Goal: Information Seeking & Learning: Learn about a topic

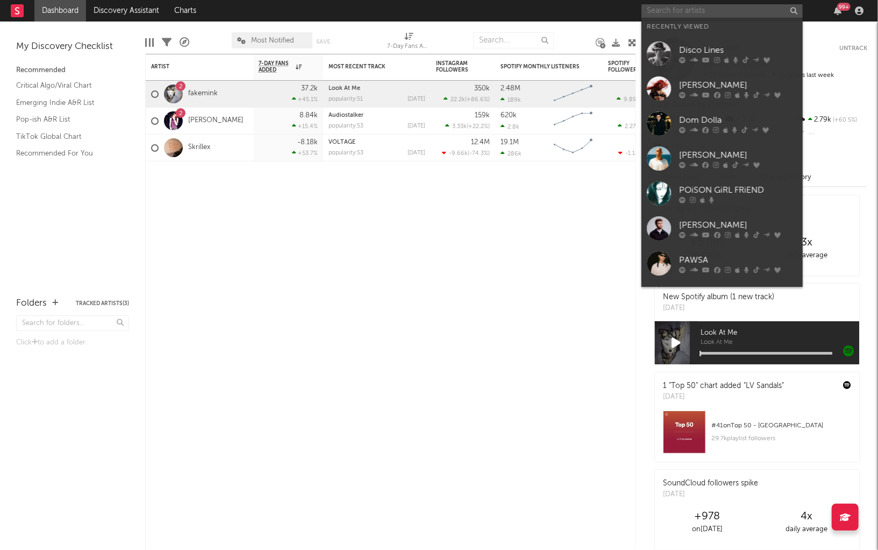
click at [690, 10] on input "text" at bounding box center [721, 10] width 161 height 13
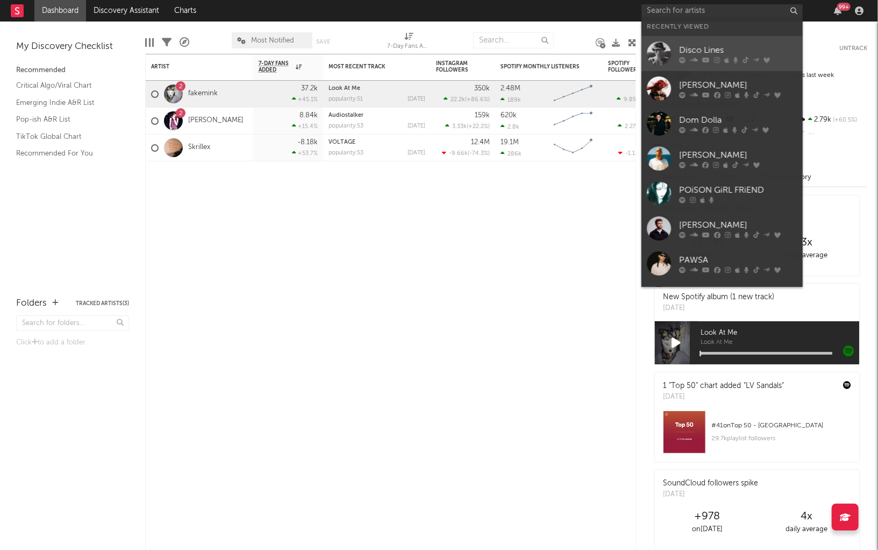
click at [701, 58] on div at bounding box center [738, 60] width 118 height 6
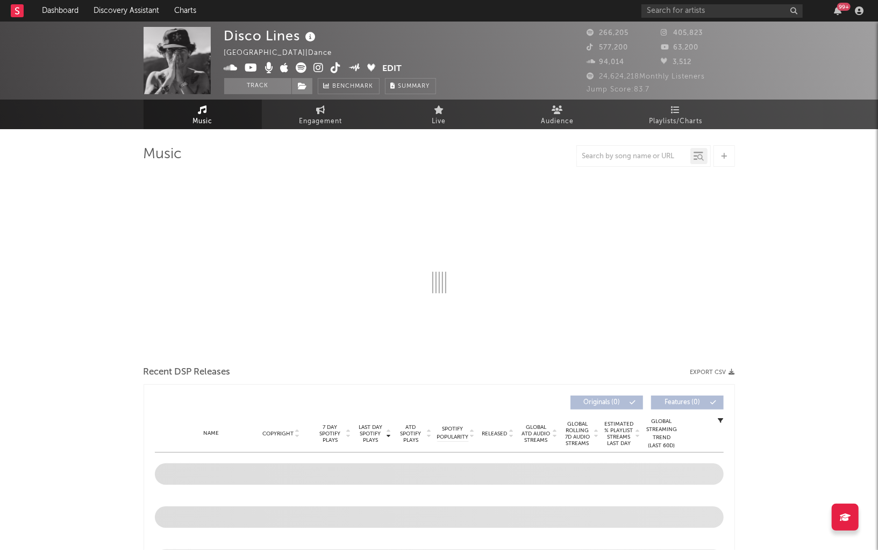
select select "6m"
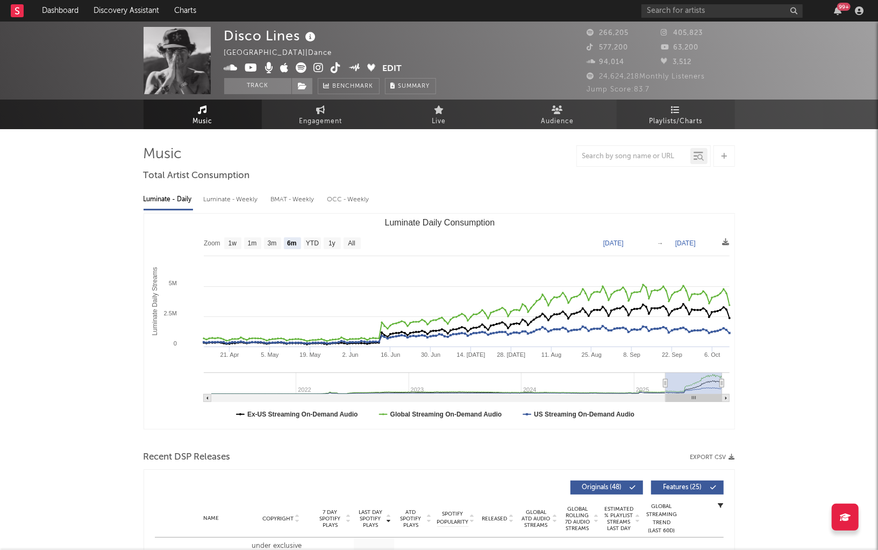
click at [676, 123] on span "Playlists/Charts" at bounding box center [675, 121] width 53 height 13
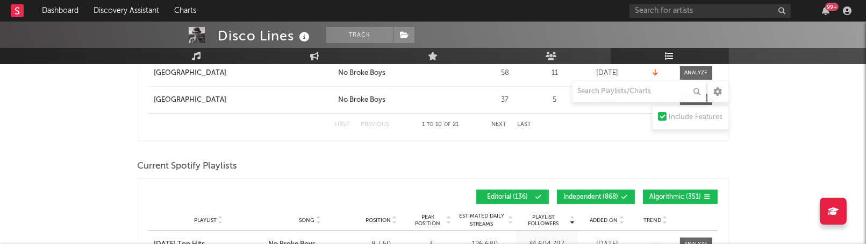
scroll to position [864, 0]
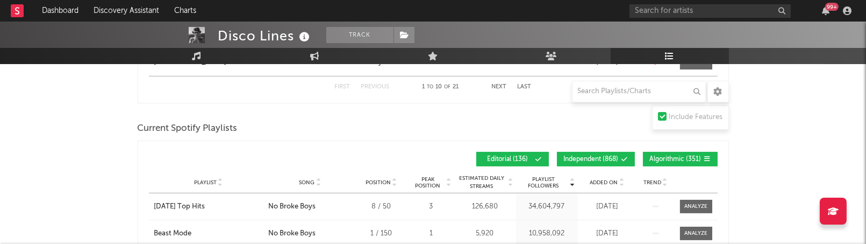
click at [622, 160] on button "Independent ( 868 )" at bounding box center [596, 159] width 78 height 15
click at [669, 160] on button "Algorithmic ( 351 )" at bounding box center [680, 159] width 75 height 15
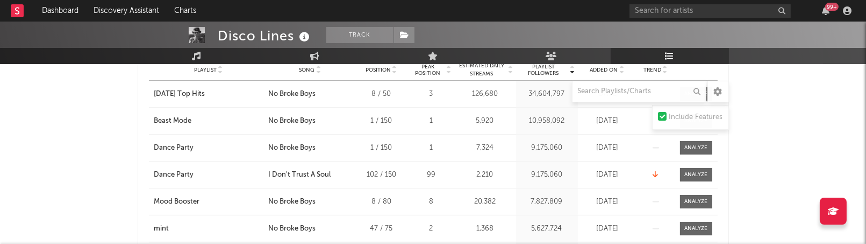
scroll to position [976, 0]
click at [313, 66] on span "Song" at bounding box center [307, 69] width 16 height 6
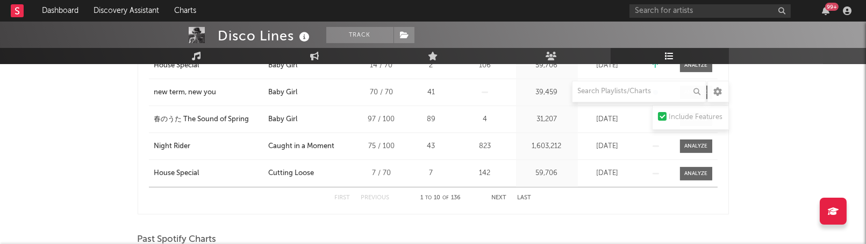
scroll to position [1169, 0]
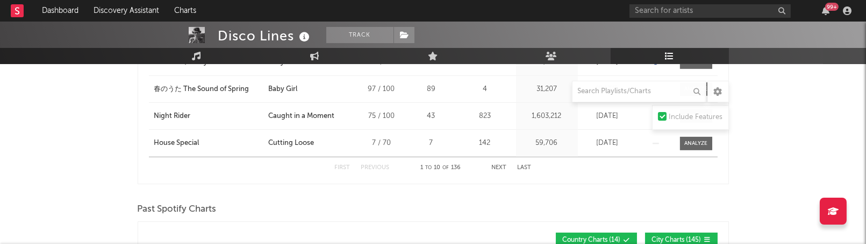
click at [504, 166] on button "Next" at bounding box center [499, 168] width 15 height 6
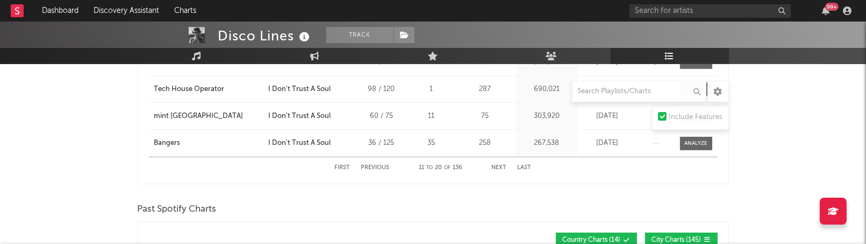
click at [504, 166] on button "Next" at bounding box center [499, 168] width 15 height 6
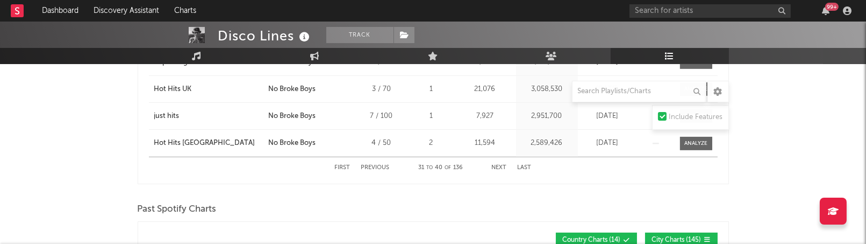
click at [379, 165] on button "Previous" at bounding box center [375, 168] width 28 height 6
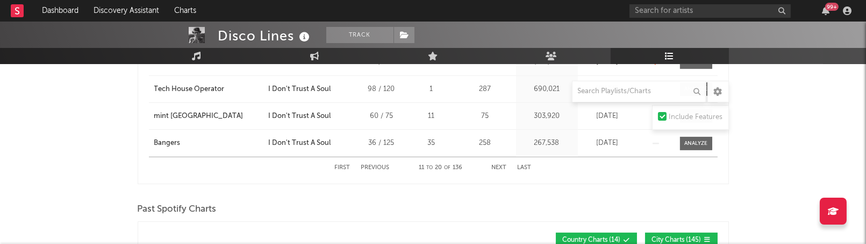
click at [498, 165] on button "Next" at bounding box center [499, 168] width 15 height 6
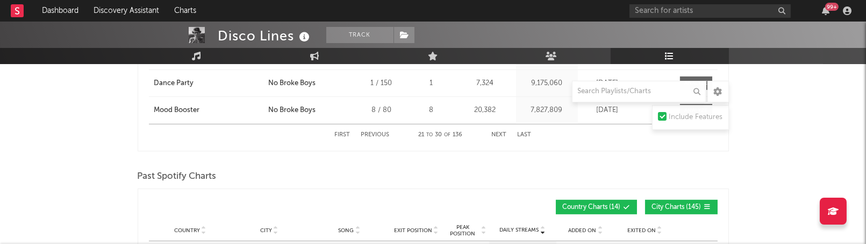
scroll to position [1203, 0]
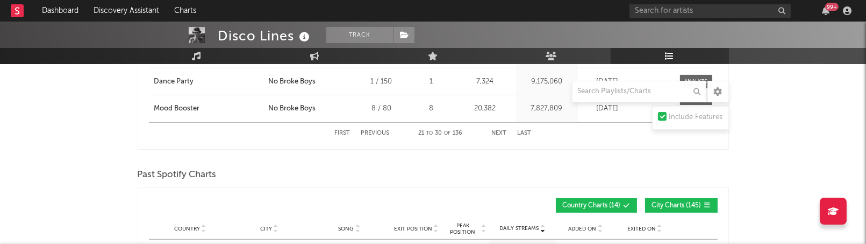
click at [500, 130] on button "Next" at bounding box center [499, 133] width 15 height 6
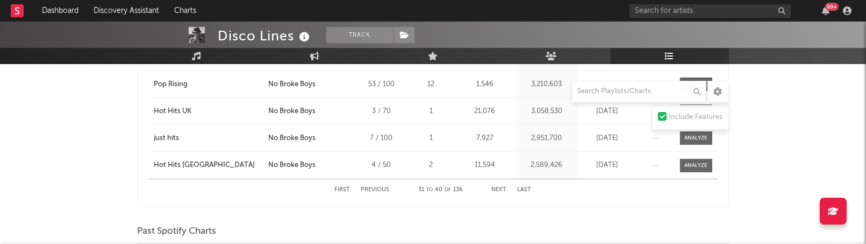
scroll to position [1154, 0]
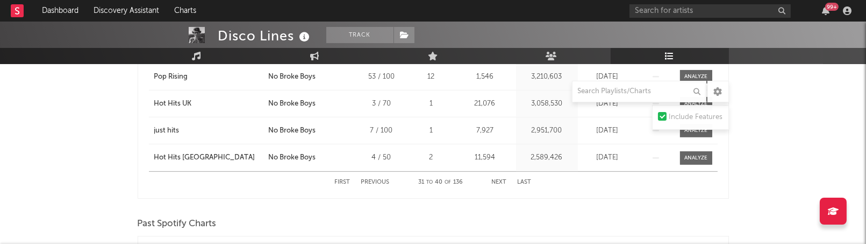
click at [503, 179] on button "Next" at bounding box center [499, 182] width 15 height 6
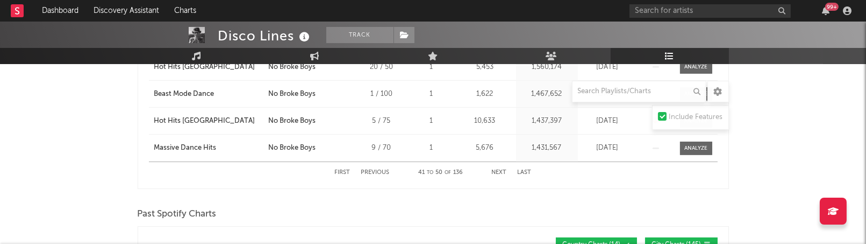
scroll to position [1165, 0]
click at [502, 168] on button "Next" at bounding box center [499, 171] width 15 height 6
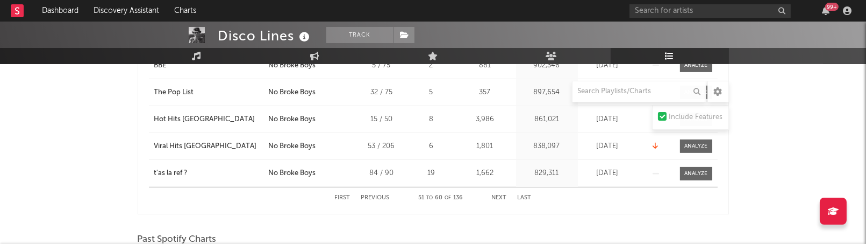
scroll to position [1140, 0]
click at [497, 194] on button "Next" at bounding box center [499, 197] width 15 height 6
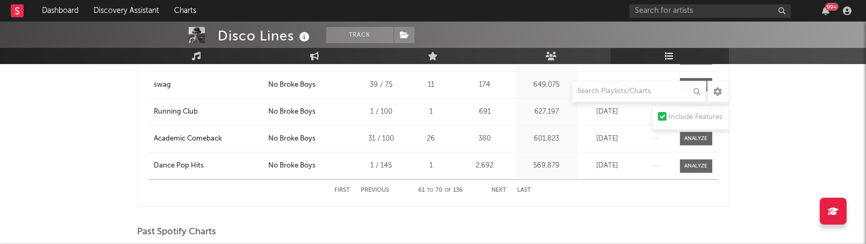
scroll to position [1150, 0]
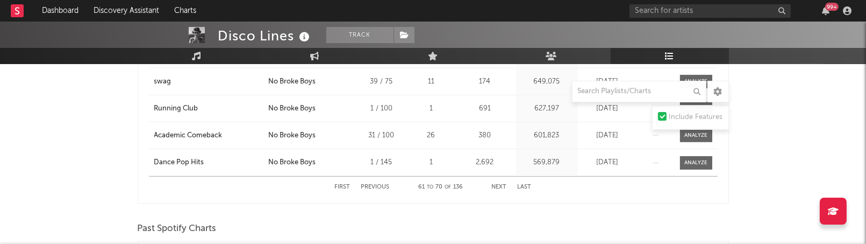
click at [498, 186] on button "Next" at bounding box center [499, 187] width 15 height 6
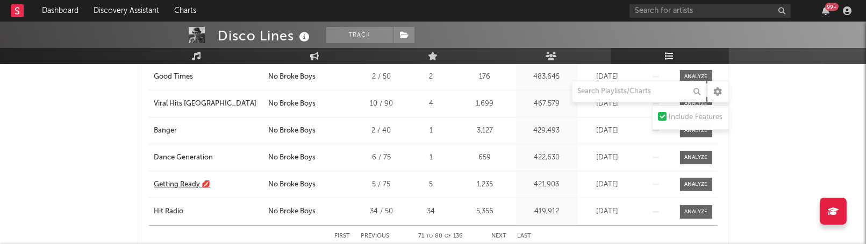
scroll to position [1111, 0]
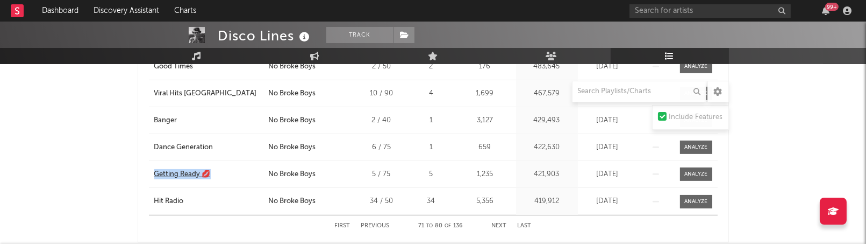
drag, startPoint x: 138, startPoint y: 172, endPoint x: 223, endPoint y: 172, distance: 85.0
click at [223, 172] on div "Song Playlist Song Position Peak Position Playlist Followers Added On Trend Pos…" at bounding box center [433, 67] width 591 height 349
copy div "Getting Ready 💋"
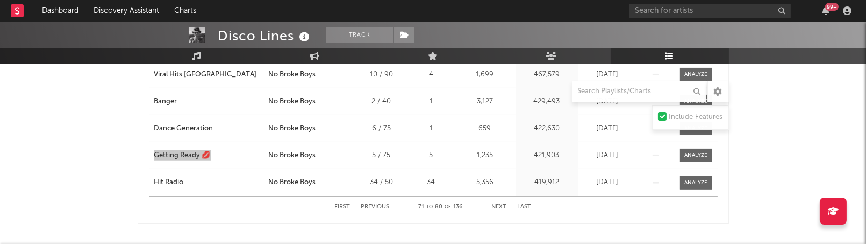
scroll to position [1132, 0]
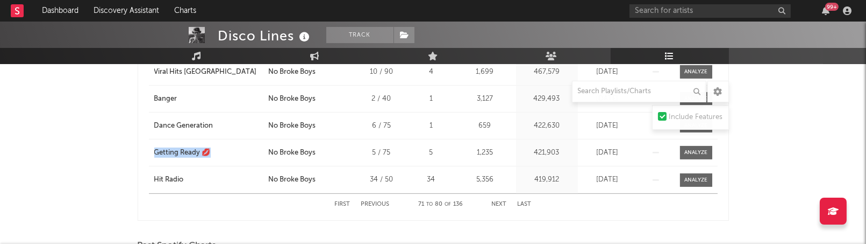
click at [502, 201] on button "Next" at bounding box center [499, 204] width 15 height 6
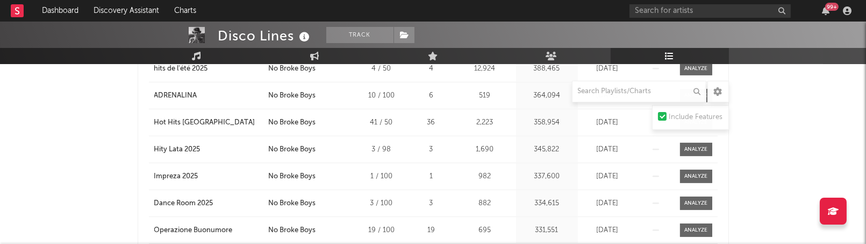
scroll to position [1001, 0]
click at [184, 92] on div "ADRENALINA" at bounding box center [175, 96] width 43 height 11
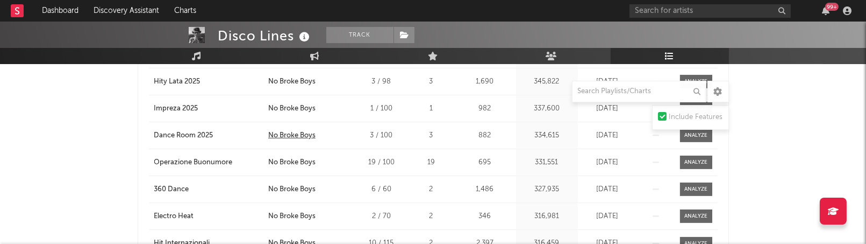
scroll to position [1073, 0]
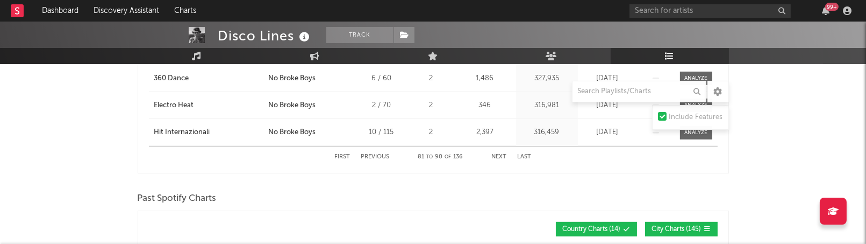
click at [501, 154] on button "Next" at bounding box center [499, 157] width 15 height 6
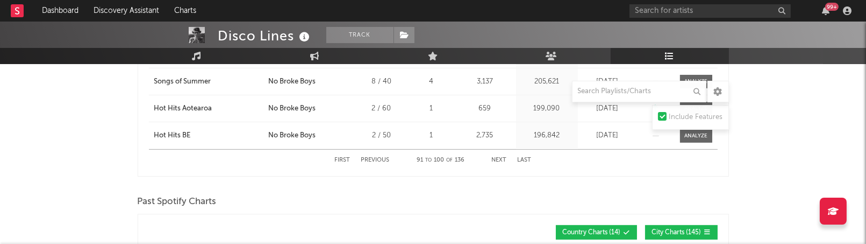
scroll to position [1178, 0]
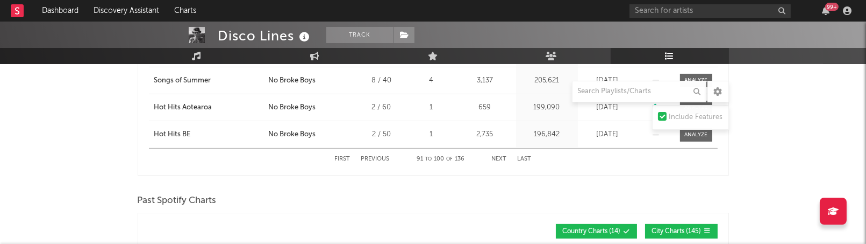
click at [497, 153] on div "First Previous 91 to 100 of 136 Next Last" at bounding box center [433, 158] width 197 height 21
click at [497, 156] on button "Next" at bounding box center [499, 159] width 15 height 6
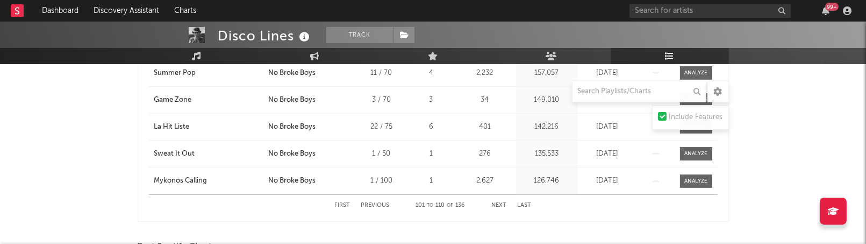
scroll to position [1149, 0]
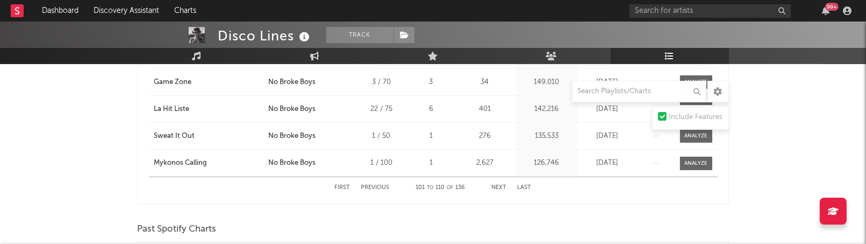
click at [501, 184] on button "Next" at bounding box center [499, 187] width 15 height 6
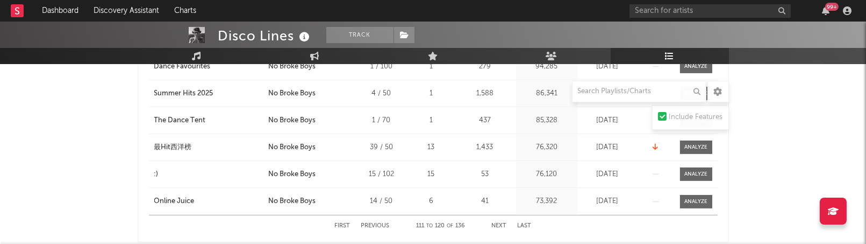
scroll to position [1130, 0]
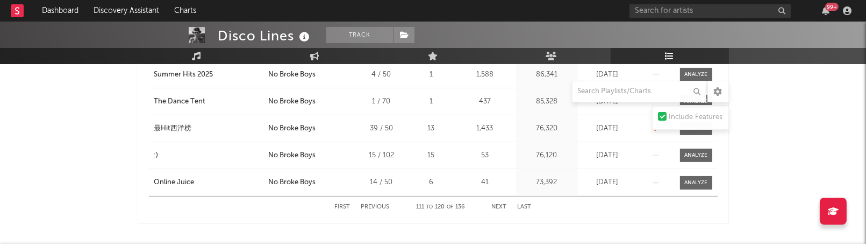
click at [502, 205] on button "Next" at bounding box center [499, 207] width 15 height 6
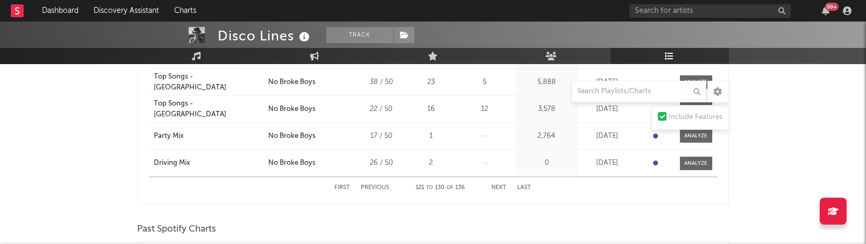
scroll to position [1169, 0]
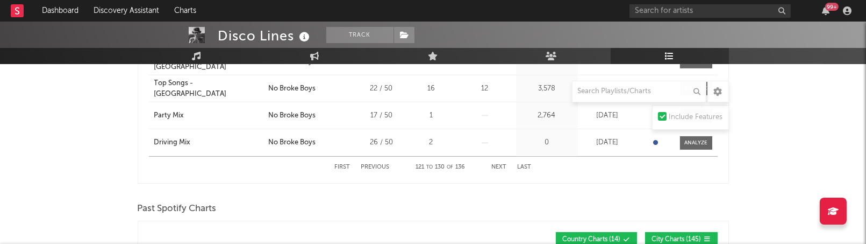
click at [502, 164] on button "Next" at bounding box center [499, 167] width 15 height 6
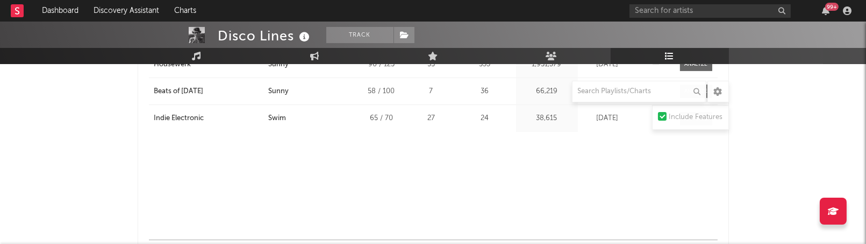
scroll to position [1180, 0]
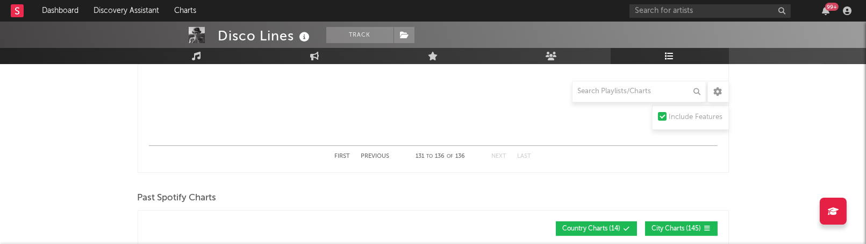
click at [384, 153] on button "Previous" at bounding box center [375, 156] width 28 height 6
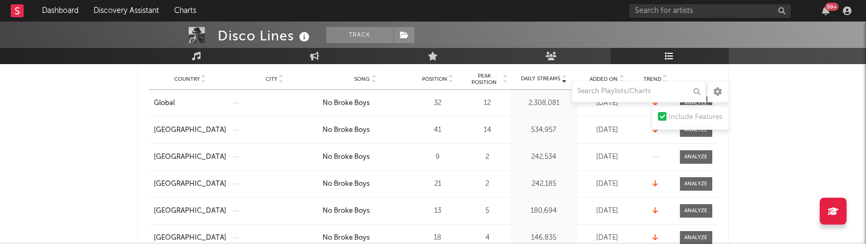
scroll to position [0, 0]
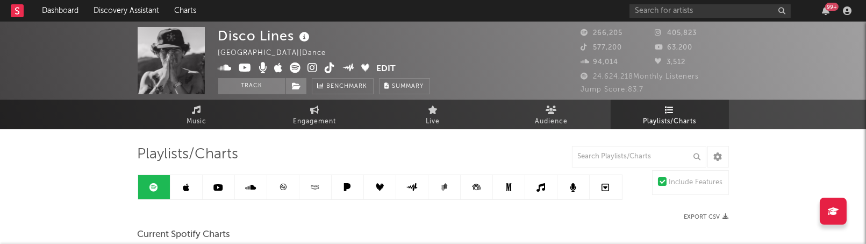
drag, startPoint x: 188, startPoint y: 187, endPoint x: 296, endPoint y: 134, distance: 120.0
click at [188, 187] on icon at bounding box center [186, 187] width 6 height 9
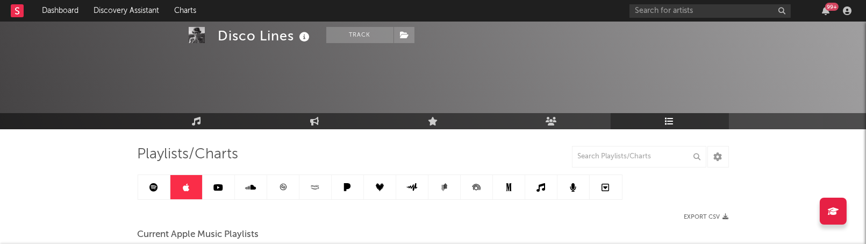
scroll to position [124, 0]
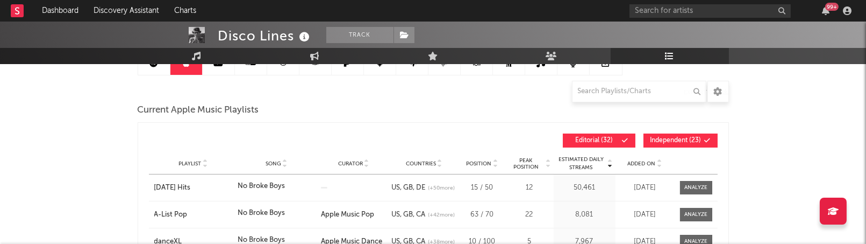
click at [694, 140] on span "Independent ( 23 )" at bounding box center [676, 140] width 51 height 6
click at [280, 162] on span "Song" at bounding box center [274, 163] width 16 height 6
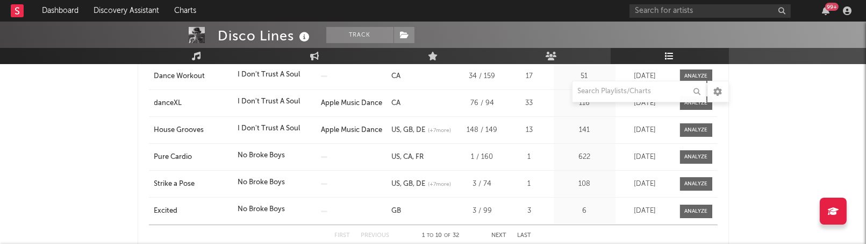
scroll to position [401, 0]
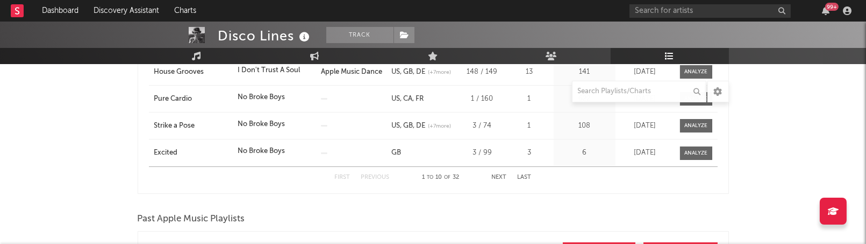
click at [502, 176] on button "Next" at bounding box center [499, 177] width 15 height 6
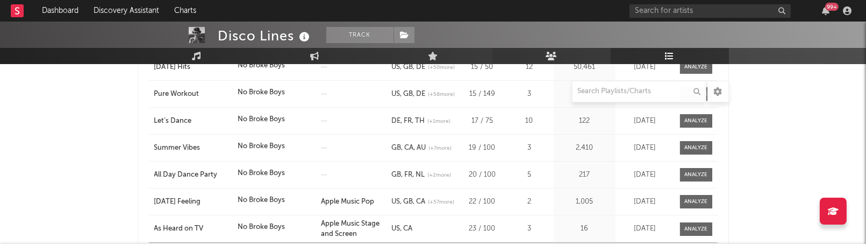
scroll to position [368, 0]
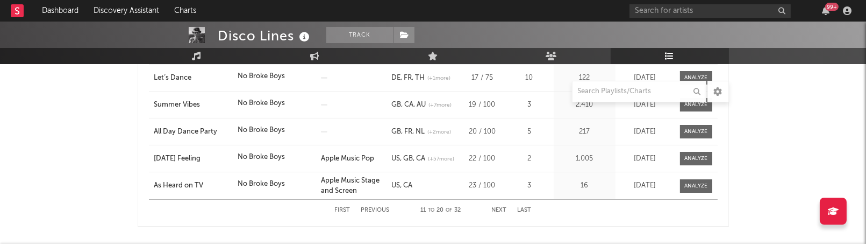
click at [500, 207] on button "Next" at bounding box center [499, 210] width 15 height 6
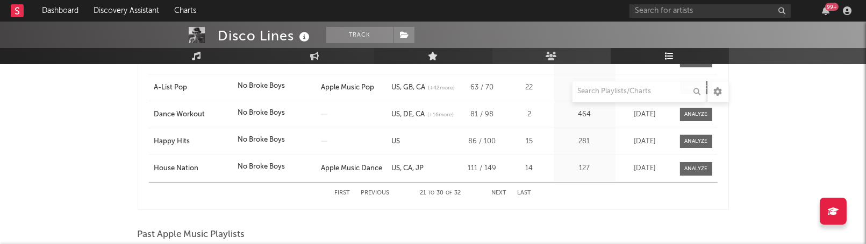
scroll to position [387, 0]
click at [503, 188] on button "Next" at bounding box center [499, 191] width 15 height 6
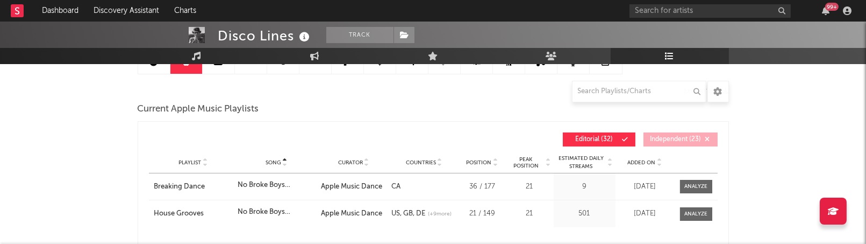
scroll to position [0, 0]
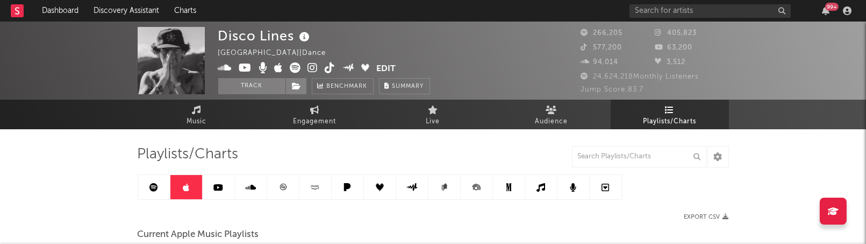
click at [317, 190] on icon at bounding box center [315, 187] width 12 height 8
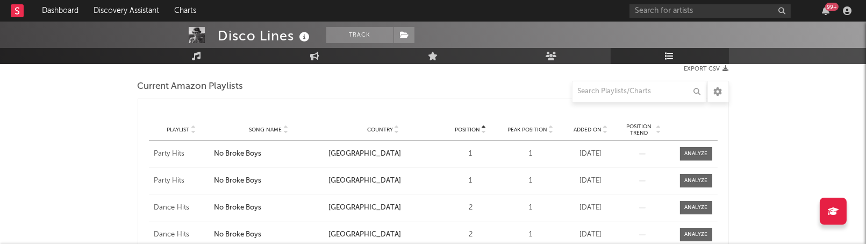
scroll to position [144, 0]
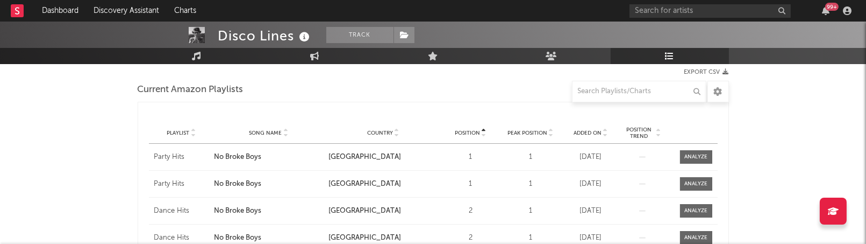
click at [273, 129] on div "Song Name" at bounding box center [268, 133] width 109 height 8
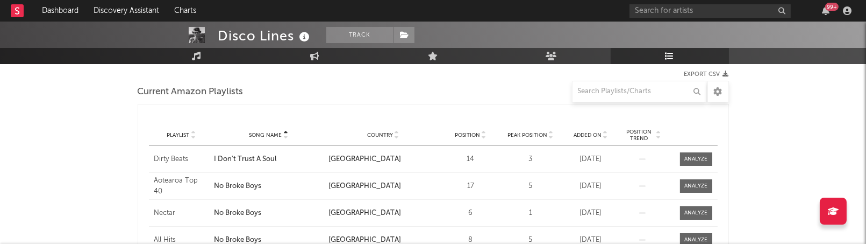
scroll to position [131, 0]
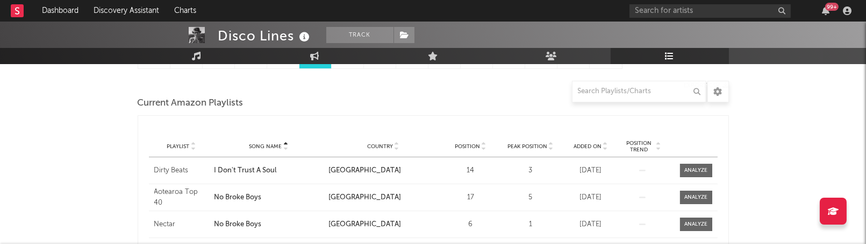
click at [277, 149] on div "Playlist Song Name Country Position Peak Position Added On Exited On Position T…" at bounding box center [433, 146] width 569 height 22
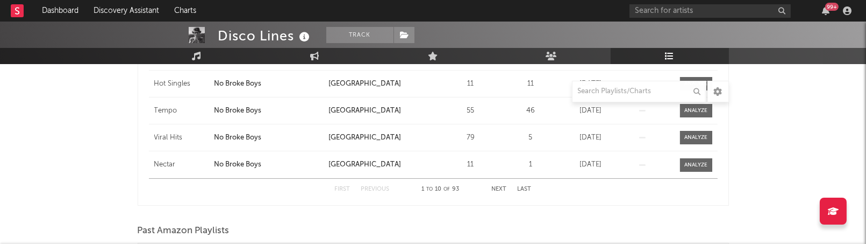
scroll to position [385, 0]
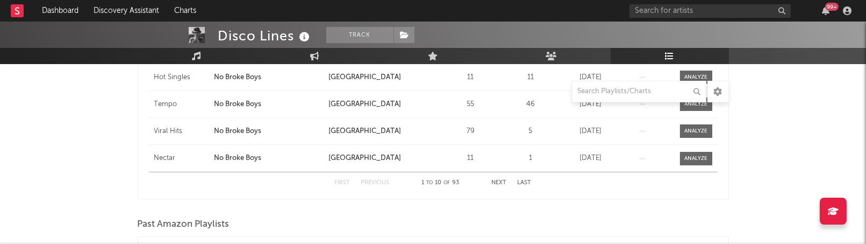
click at [493, 181] on button "Next" at bounding box center [499, 183] width 15 height 6
click at [493, 182] on button "Next" at bounding box center [499, 183] width 15 height 6
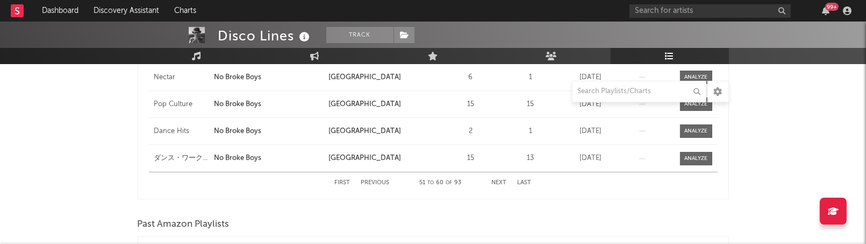
click at [493, 182] on button "Next" at bounding box center [499, 183] width 15 height 6
click at [491, 180] on div "First Previous 61 to 70 of 93 Next Last" at bounding box center [433, 182] width 197 height 21
click at [504, 183] on button "Next" at bounding box center [499, 183] width 15 height 6
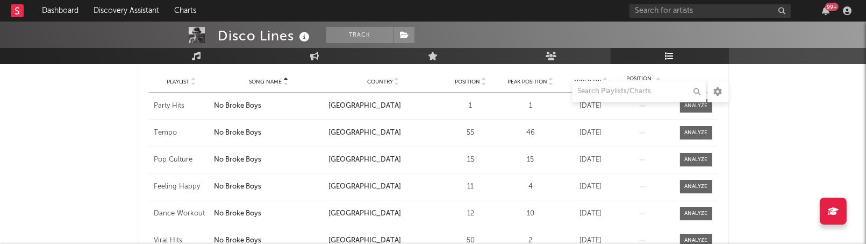
scroll to position [79, 0]
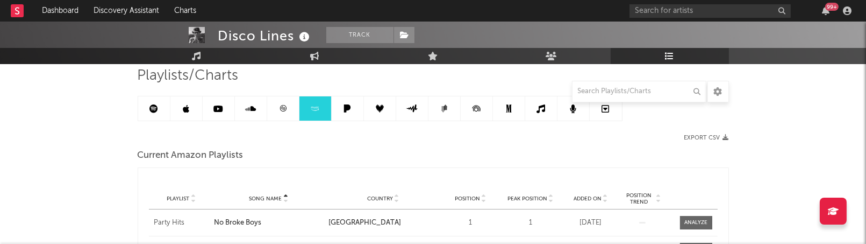
click at [251, 109] on icon at bounding box center [250, 108] width 11 height 9
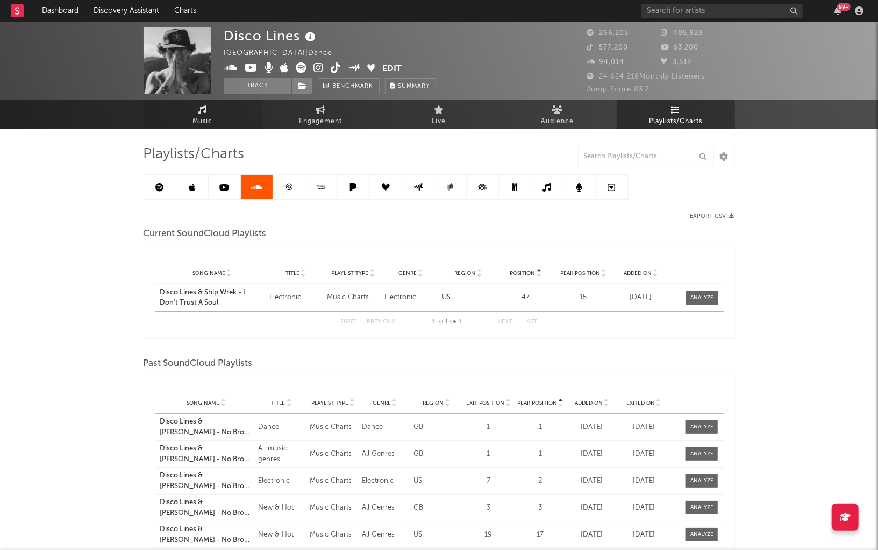
click at [212, 119] on span "Music" at bounding box center [202, 121] width 20 height 13
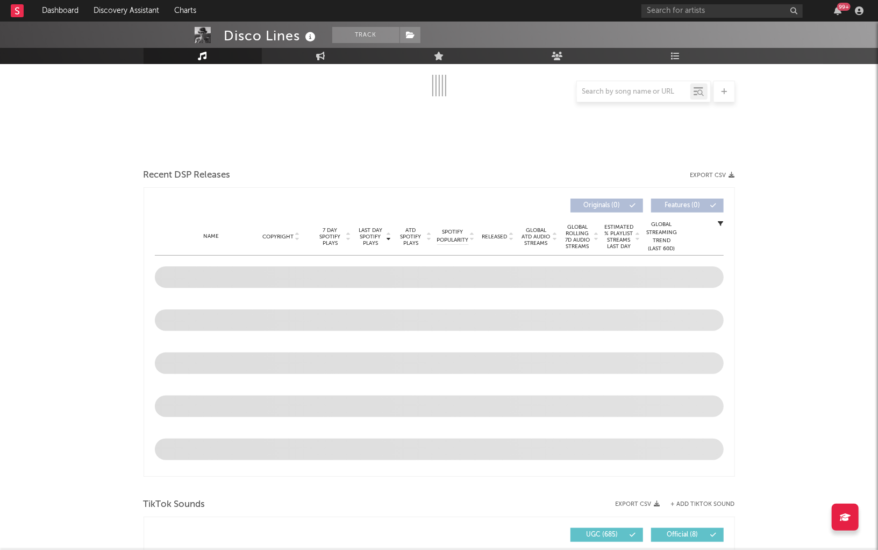
scroll to position [200, 0]
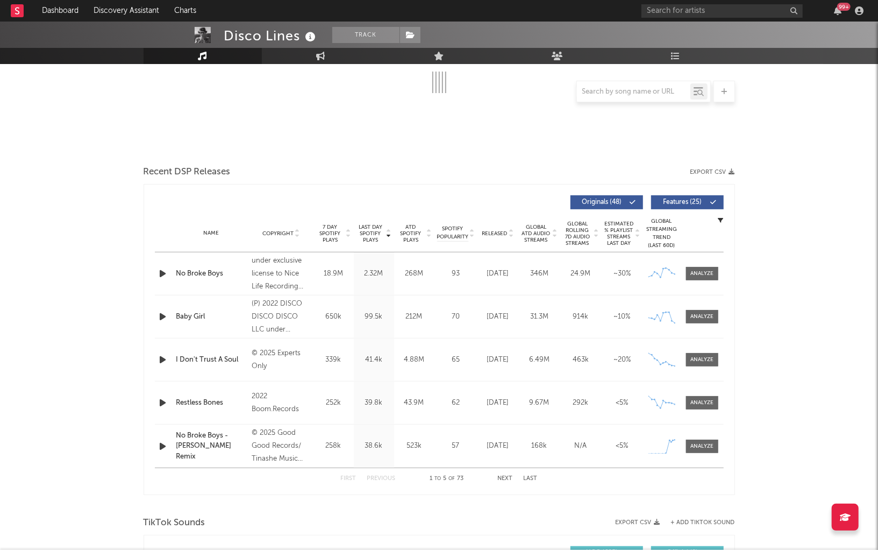
select select "6m"
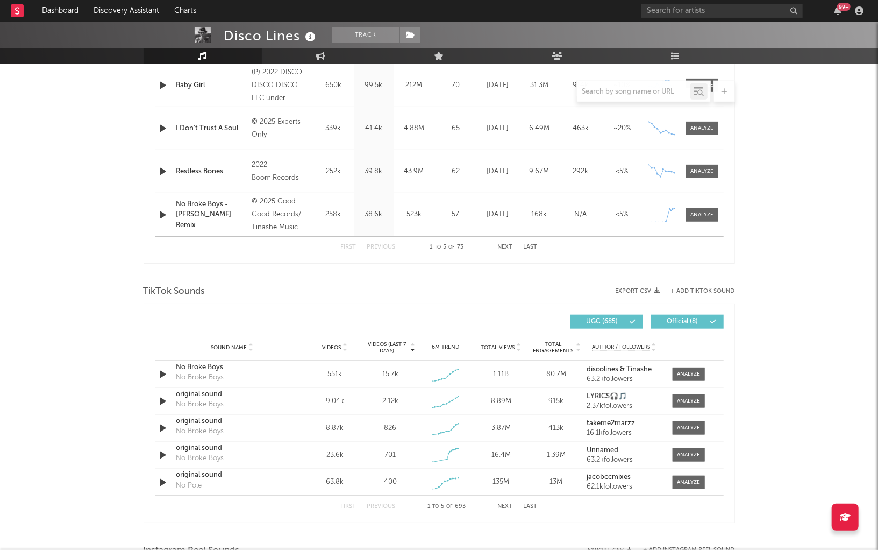
scroll to position [544, 0]
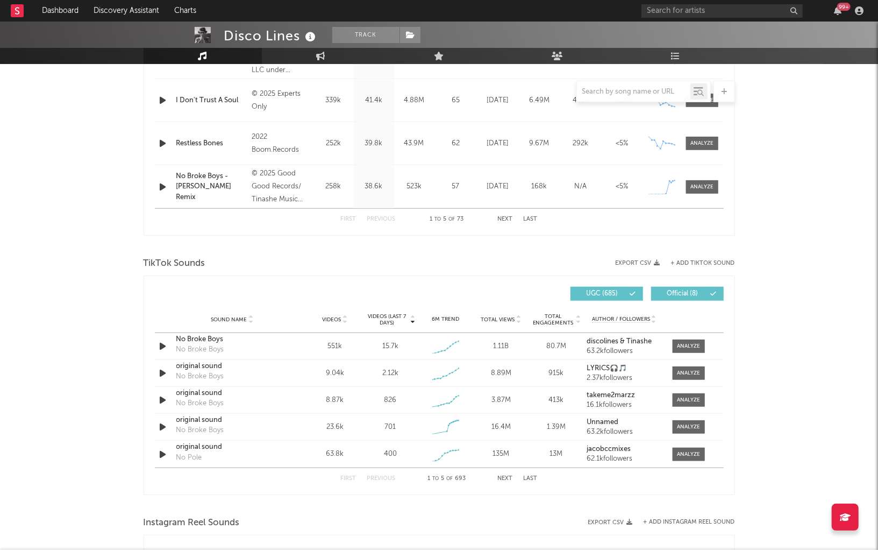
click at [267, 248] on div at bounding box center [439, 246] width 591 height 16
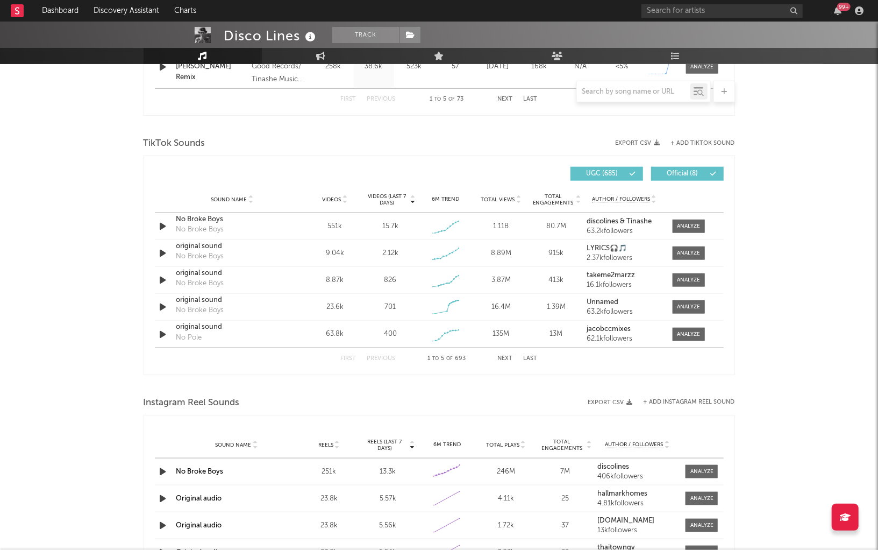
scroll to position [662, 0]
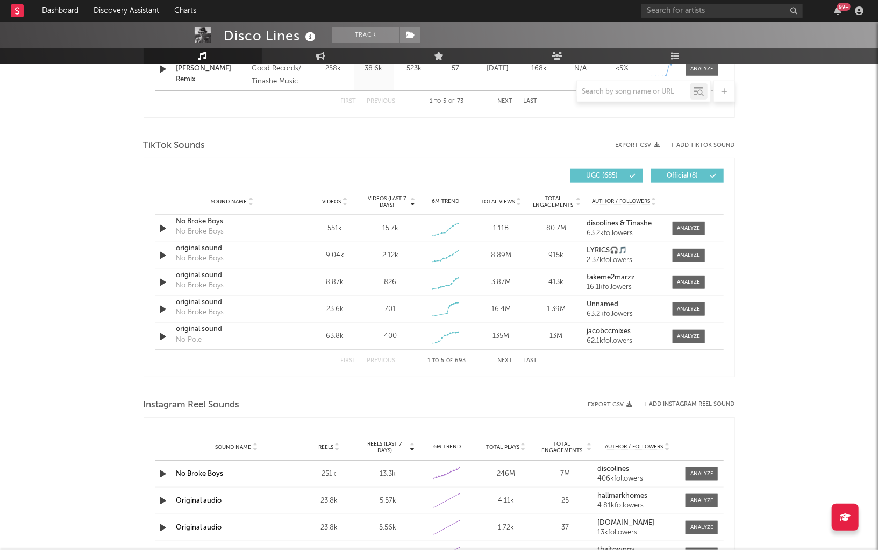
click at [625, 173] on span "UGC ( 685 )" at bounding box center [601, 176] width 49 height 6
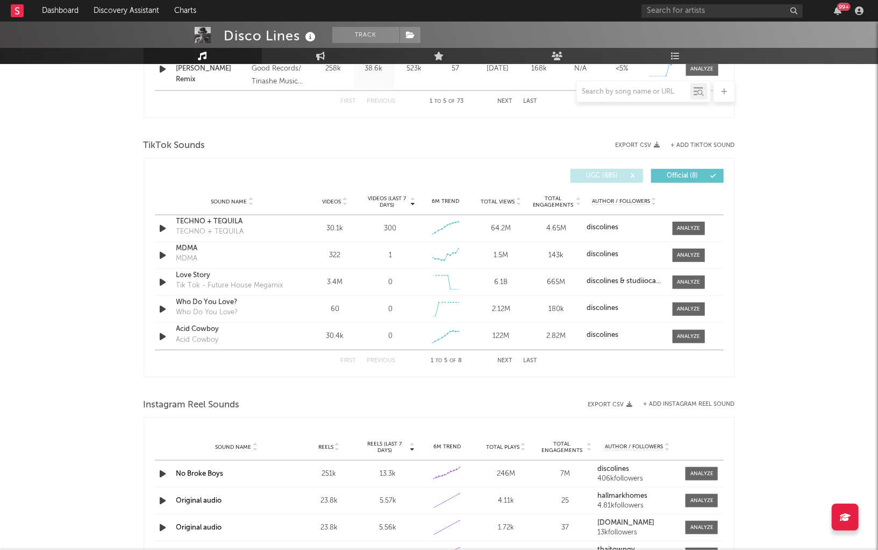
click at [621, 176] on span "UGC ( 685 )" at bounding box center [601, 176] width 49 height 6
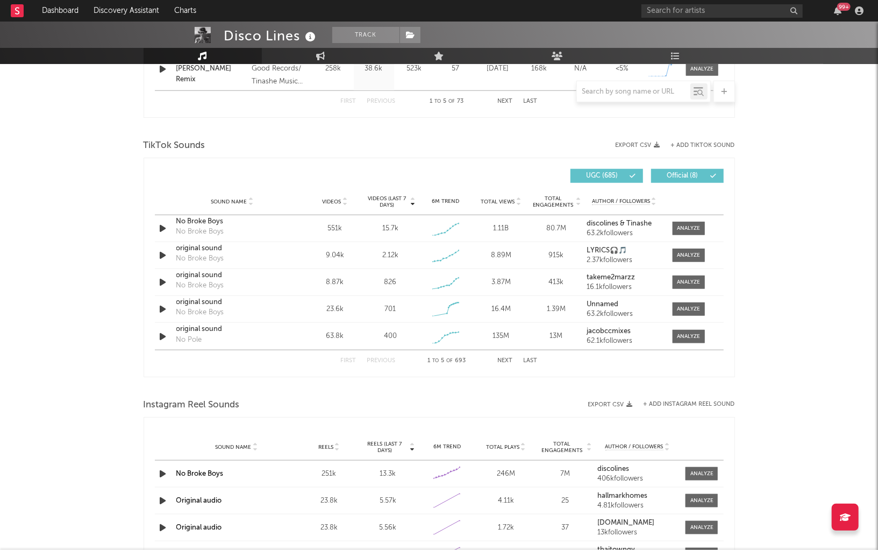
click at [621, 176] on span "UGC ( 685 )" at bounding box center [601, 176] width 49 height 6
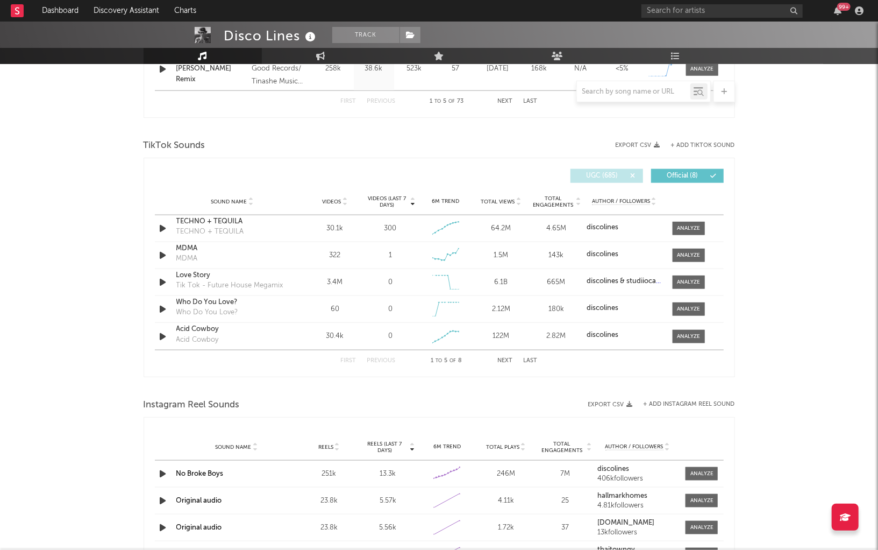
click at [505, 358] on button "Next" at bounding box center [505, 361] width 15 height 6
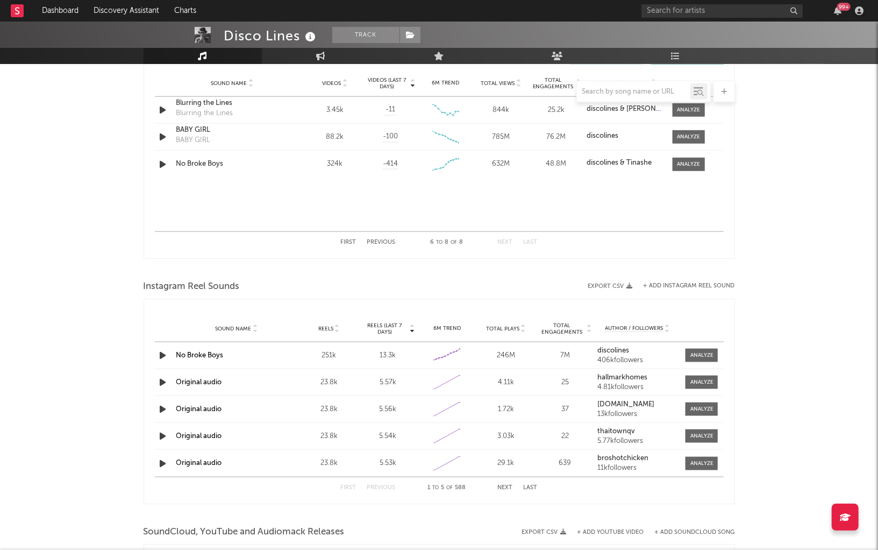
scroll to position [781, 0]
click at [686, 163] on div at bounding box center [688, 164] width 23 height 8
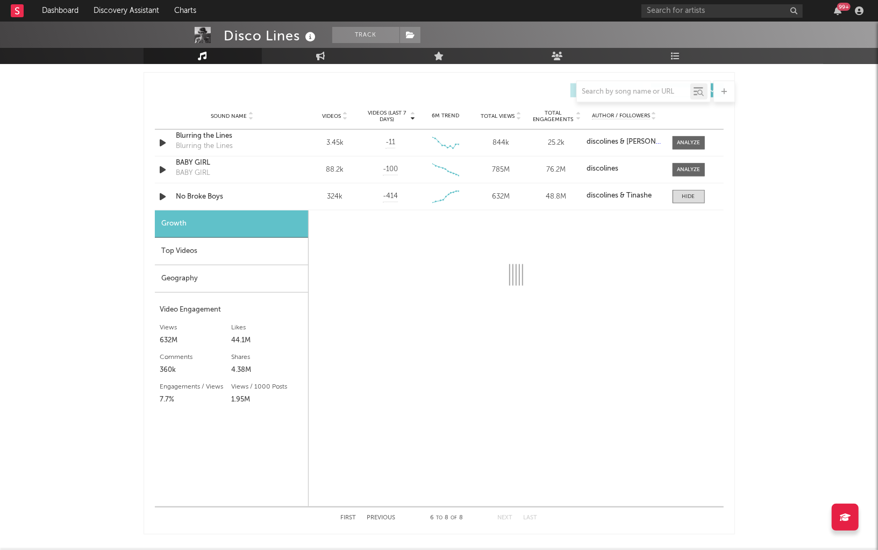
scroll to position [750, 0]
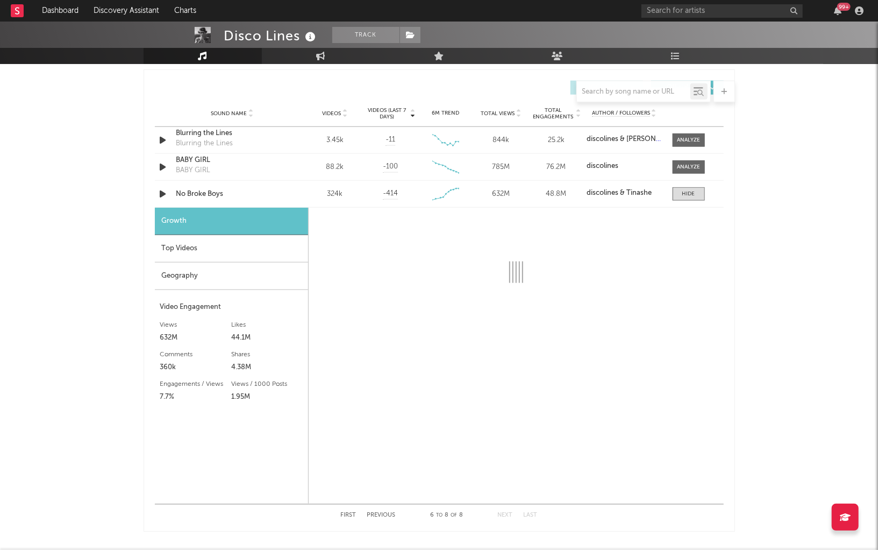
select select "1w"
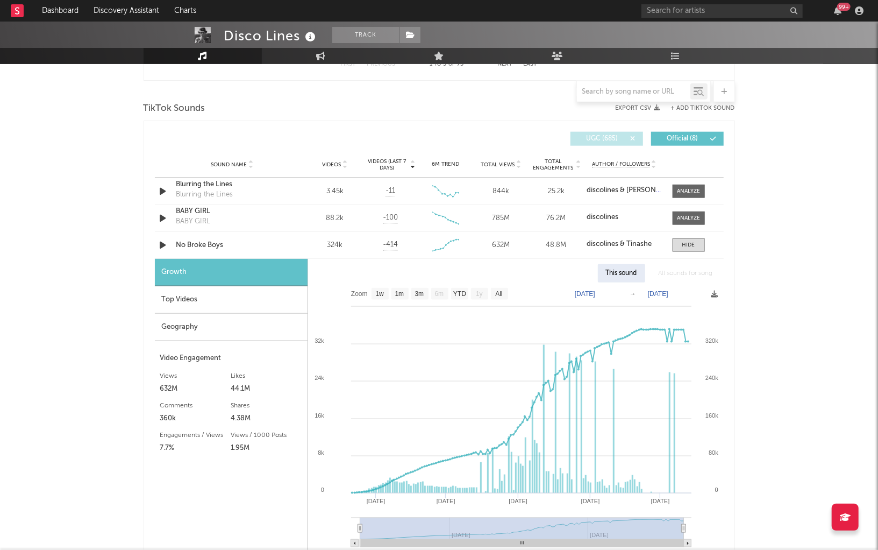
scroll to position [690, 0]
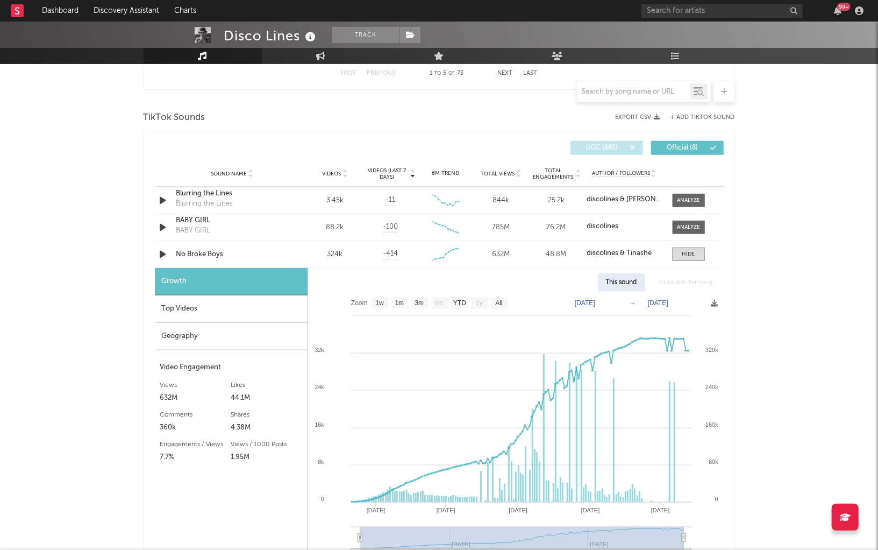
click at [610, 146] on span "UGC ( 685 )" at bounding box center [601, 148] width 49 height 6
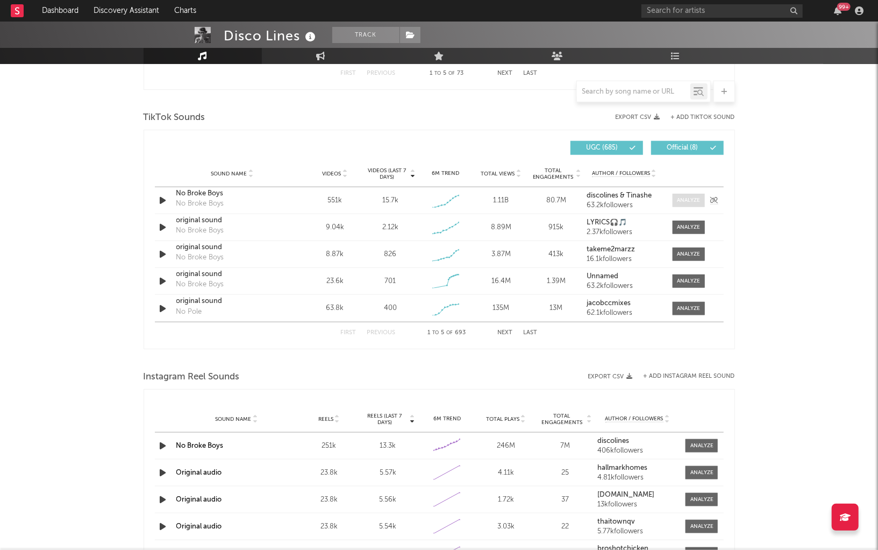
click at [686, 197] on div at bounding box center [688, 200] width 23 height 8
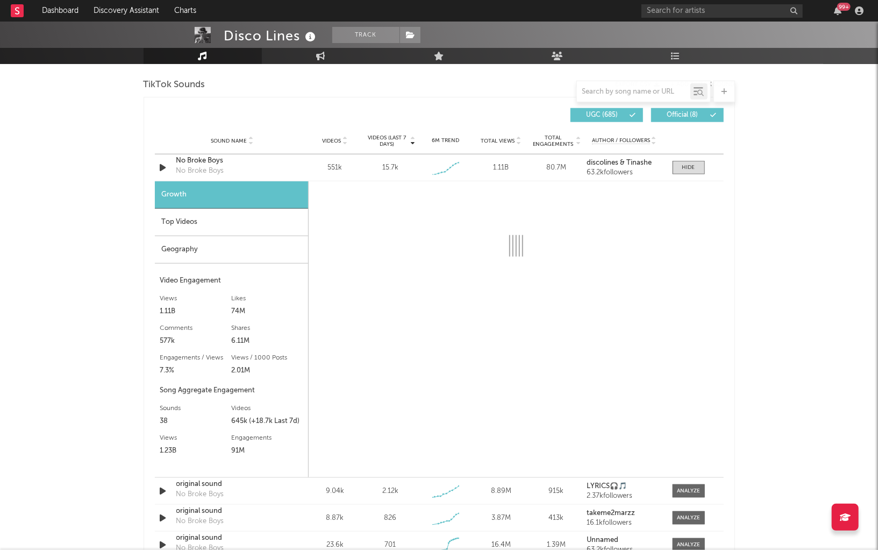
select select "1w"
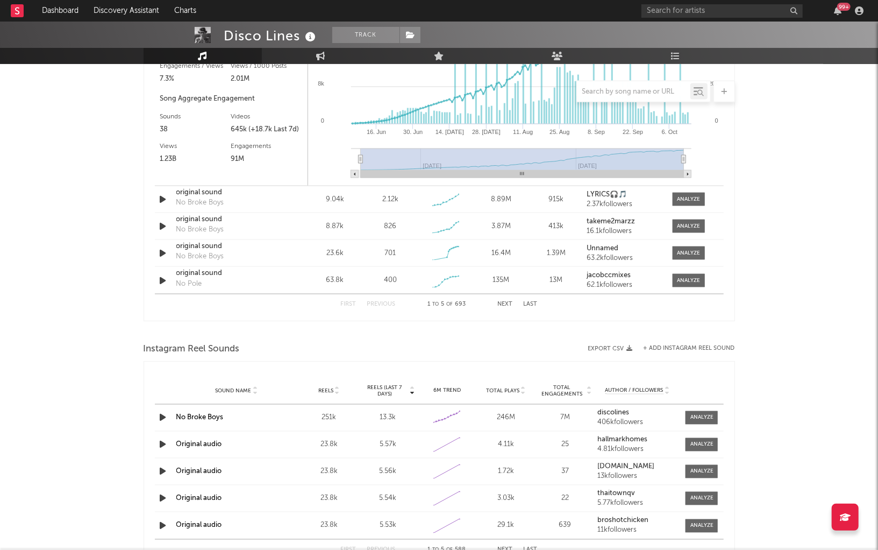
scroll to position [1021, 0]
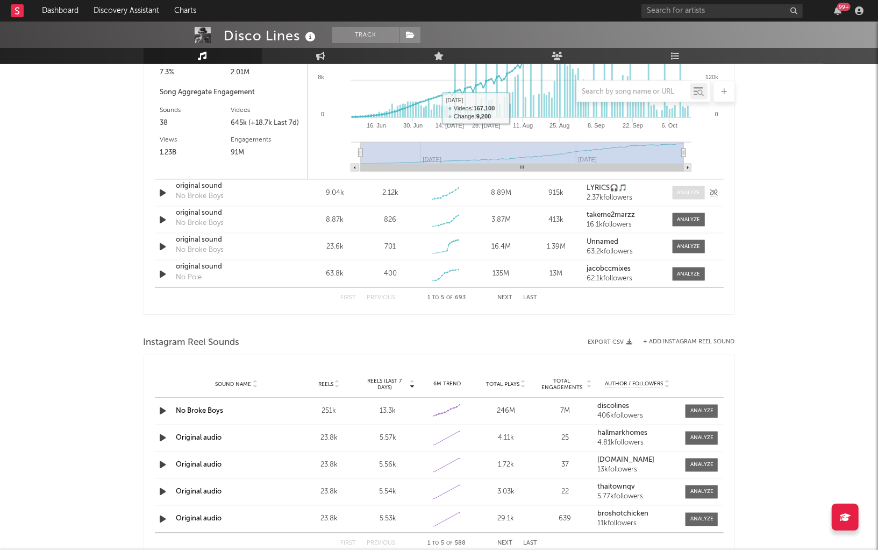
click at [693, 193] on div at bounding box center [688, 193] width 23 height 8
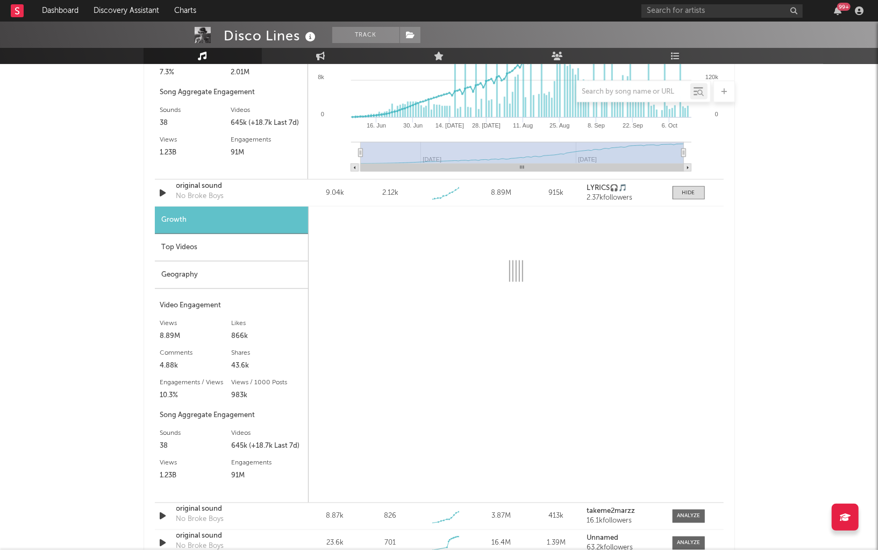
select select "1w"
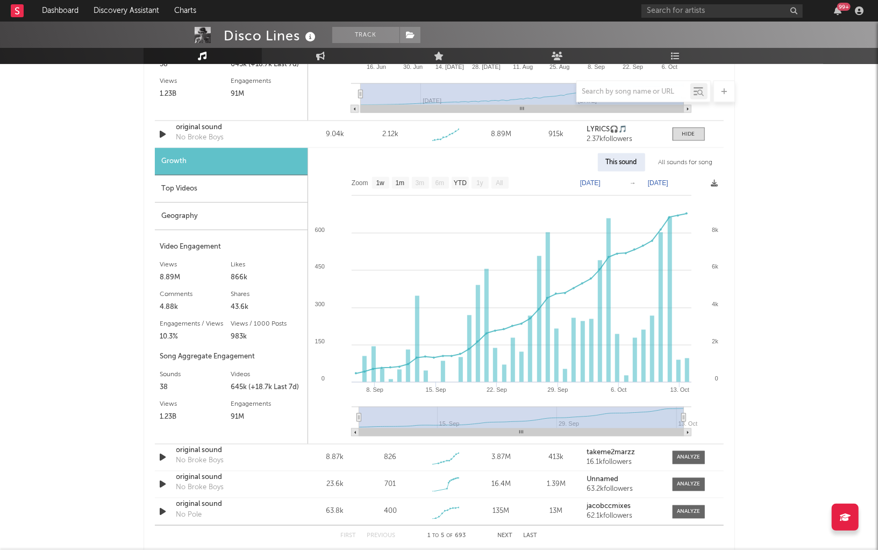
scroll to position [1081, 0]
